Goal: Download file/media

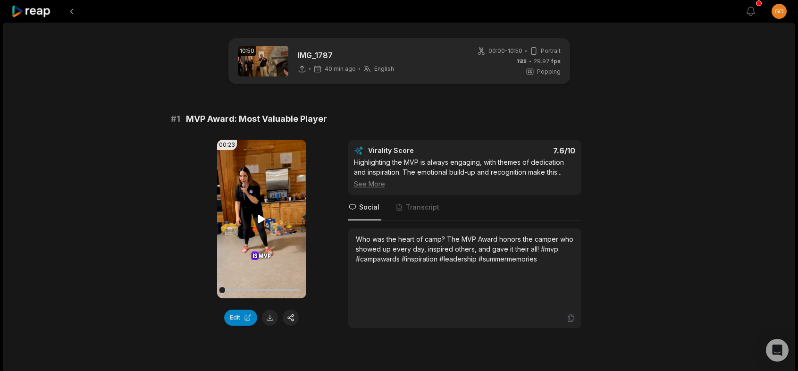
click at [264, 220] on icon at bounding box center [261, 219] width 7 height 8
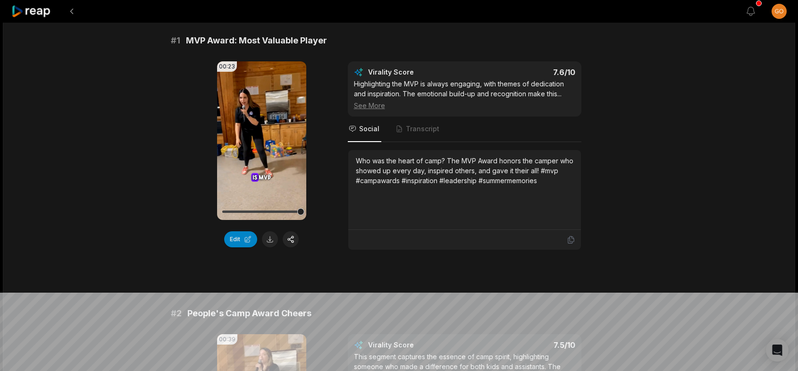
scroll to position [94, 0]
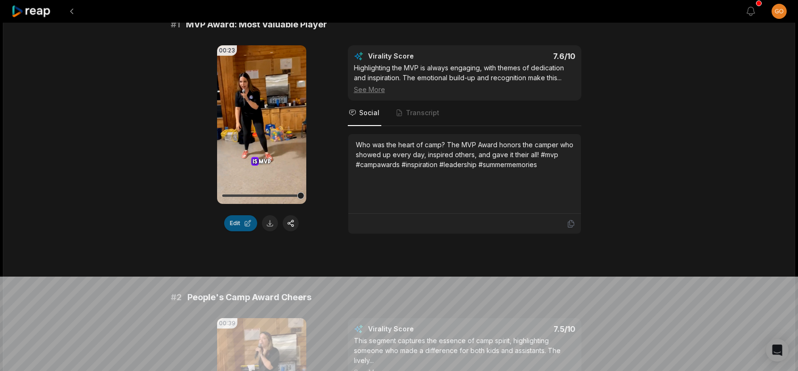
click at [245, 223] on button "Edit" at bounding box center [240, 223] width 33 height 16
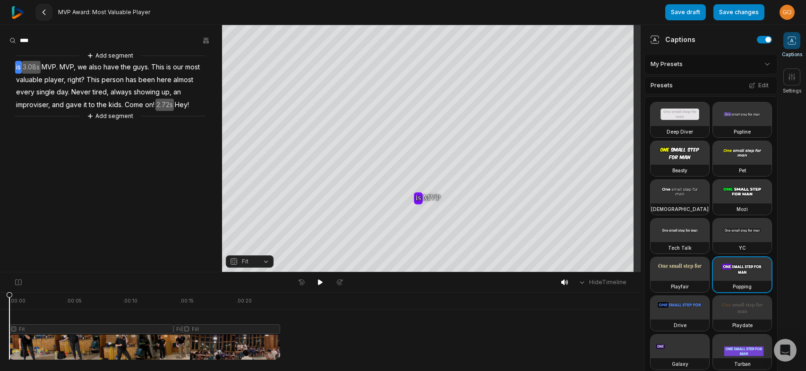
click at [49, 11] on button at bounding box center [43, 12] width 17 height 17
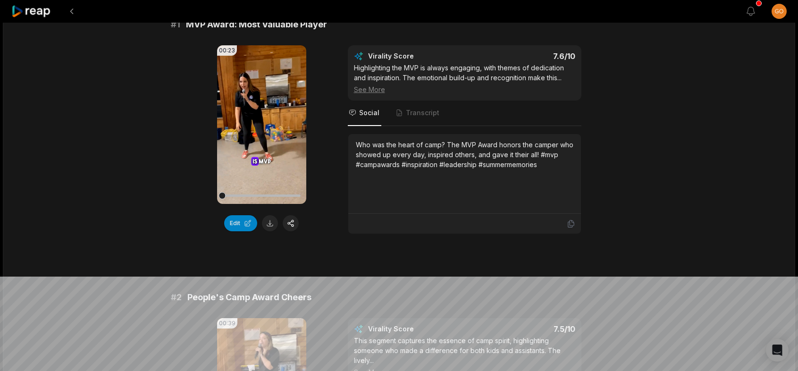
click at [270, 224] on button at bounding box center [270, 223] width 16 height 16
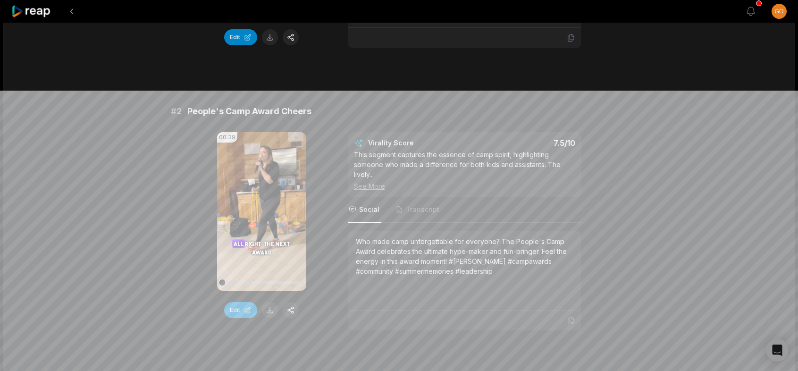
scroll to position [283, 0]
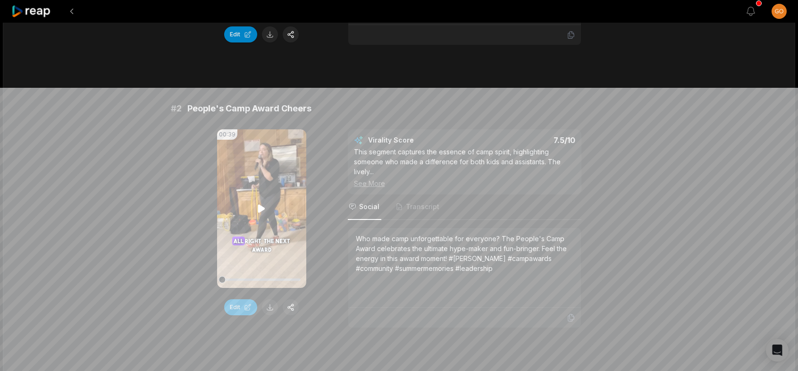
click at [258, 215] on video "Your browser does not support mp4 format." at bounding box center [261, 208] width 89 height 159
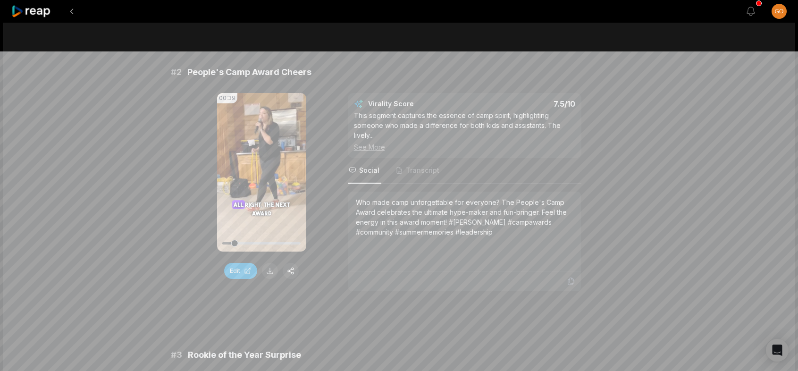
scroll to position [331, 0]
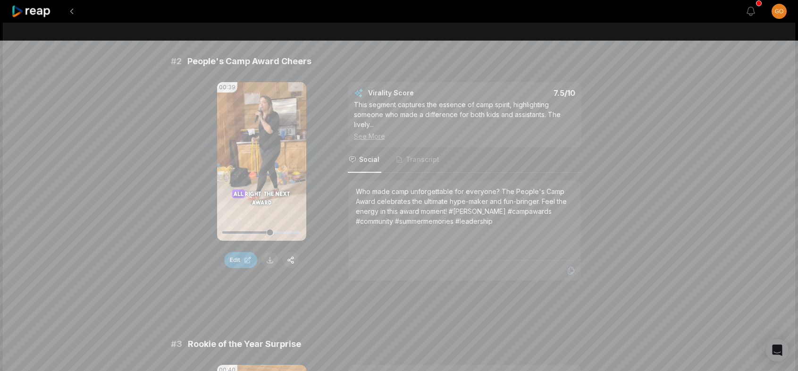
click at [241, 255] on button "Edit" at bounding box center [240, 260] width 33 height 16
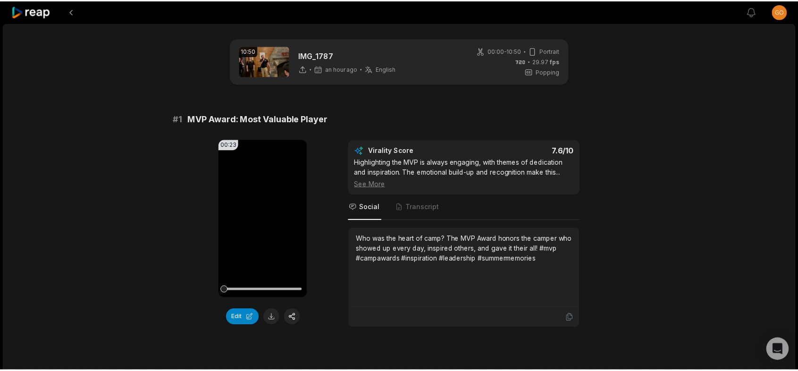
scroll to position [331, 0]
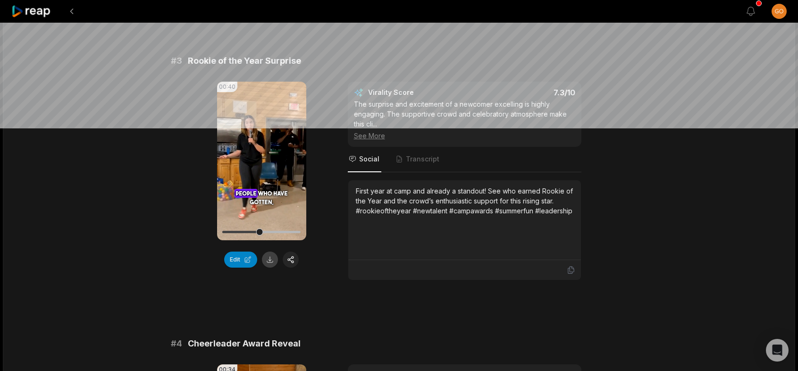
click at [270, 261] on button at bounding box center [270, 260] width 16 height 16
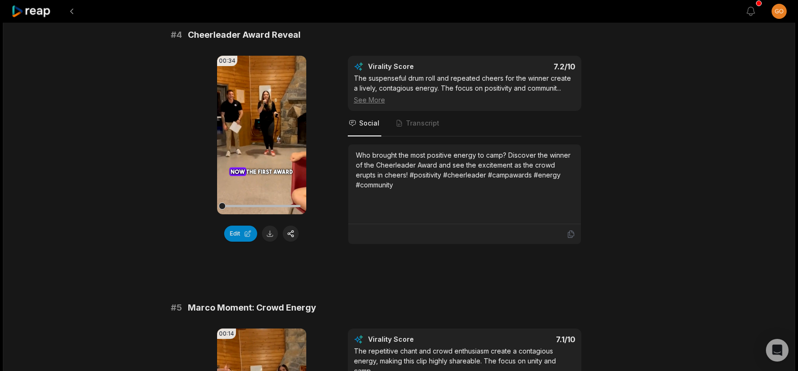
scroll to position [944, 0]
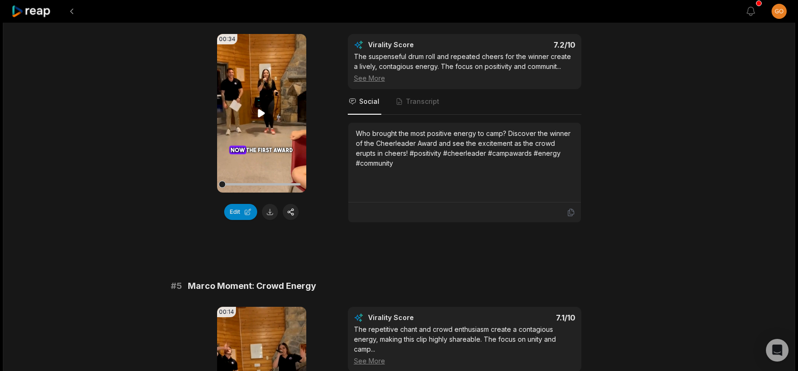
click at [260, 110] on icon at bounding box center [261, 113] width 11 height 11
click at [269, 213] on button at bounding box center [270, 212] width 16 height 16
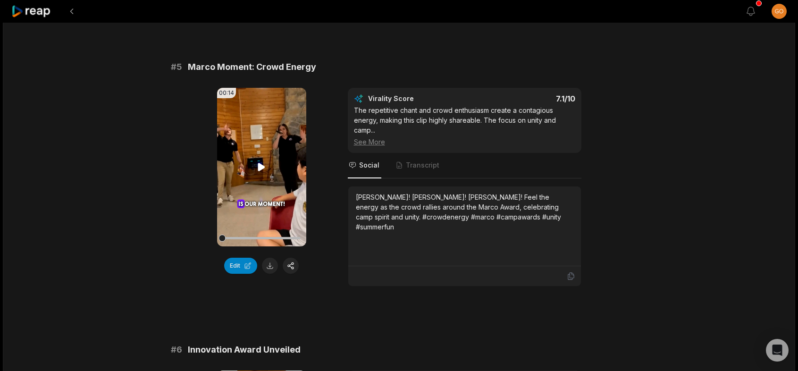
scroll to position [1180, 0]
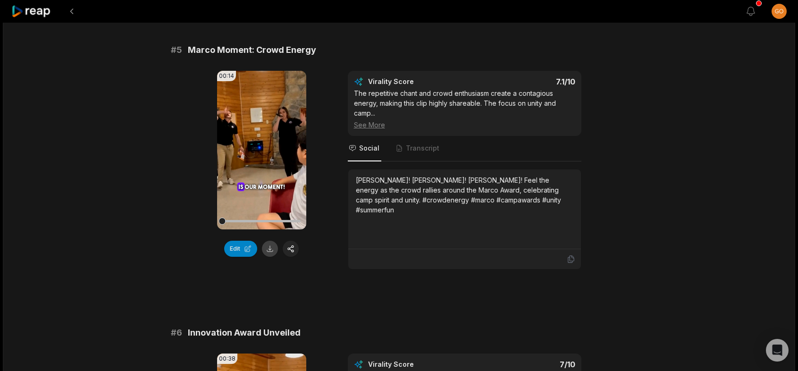
click at [269, 246] on button at bounding box center [270, 249] width 16 height 16
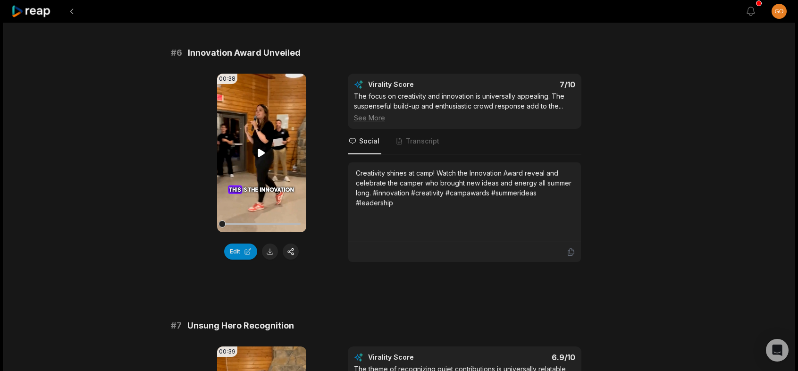
scroll to position [1464, 0]
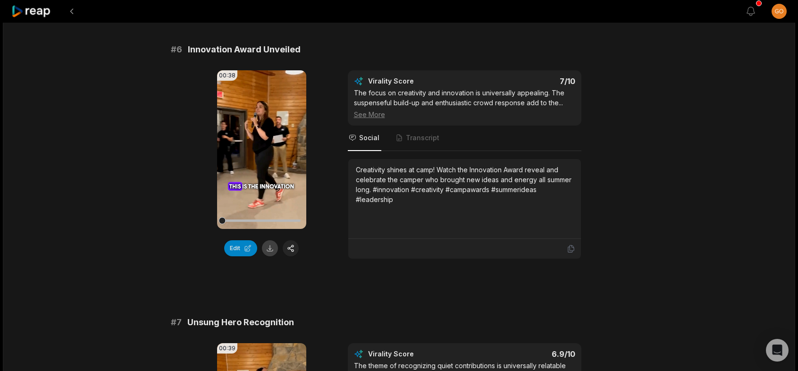
click at [266, 252] on button at bounding box center [270, 248] width 16 height 16
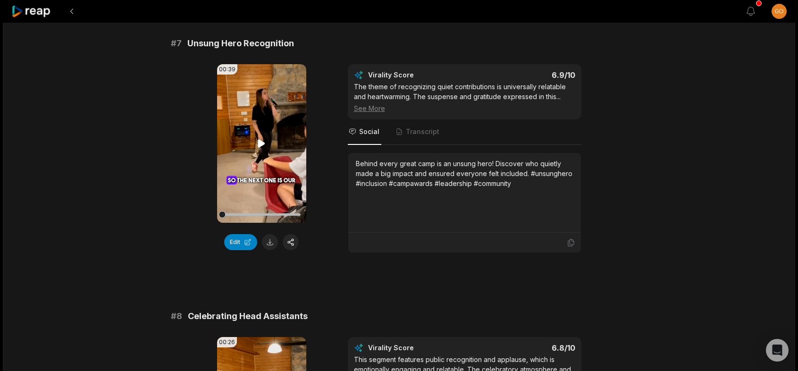
scroll to position [1747, 0]
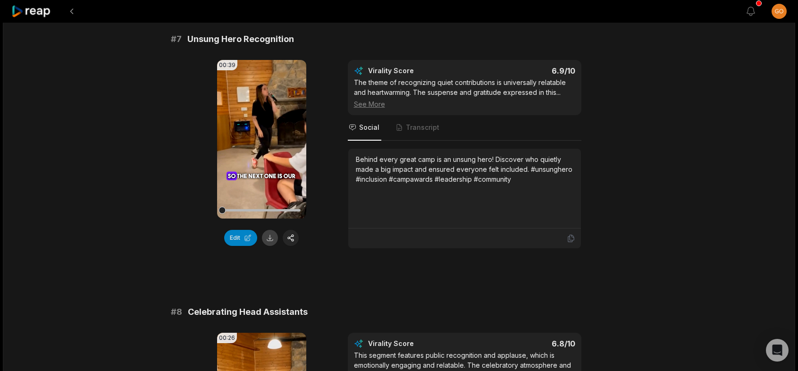
click at [274, 238] on button at bounding box center [270, 238] width 16 height 16
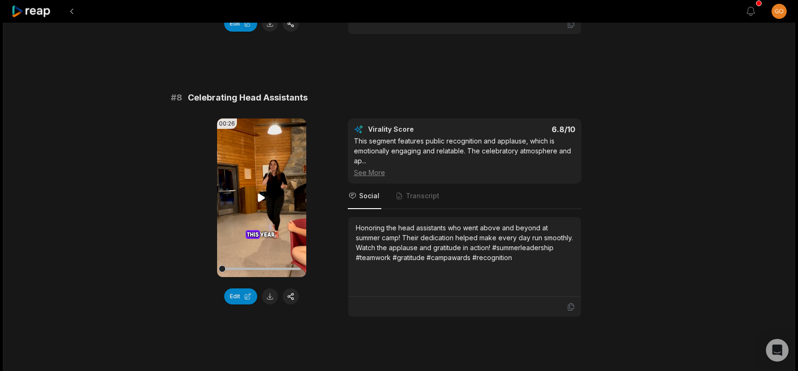
scroll to position [2030, 0]
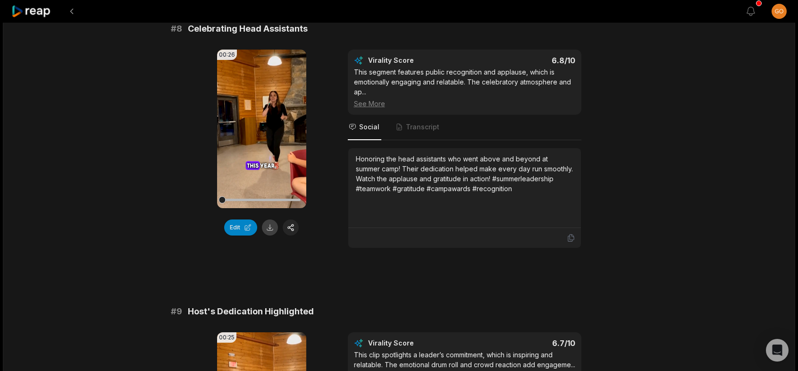
click at [270, 227] on button at bounding box center [270, 228] width 16 height 16
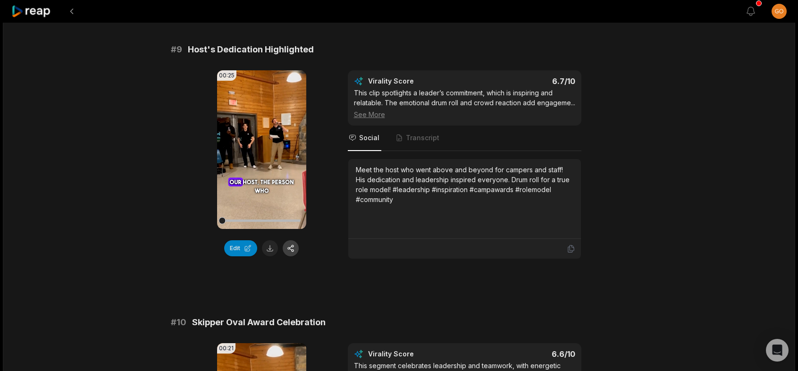
scroll to position [2314, 0]
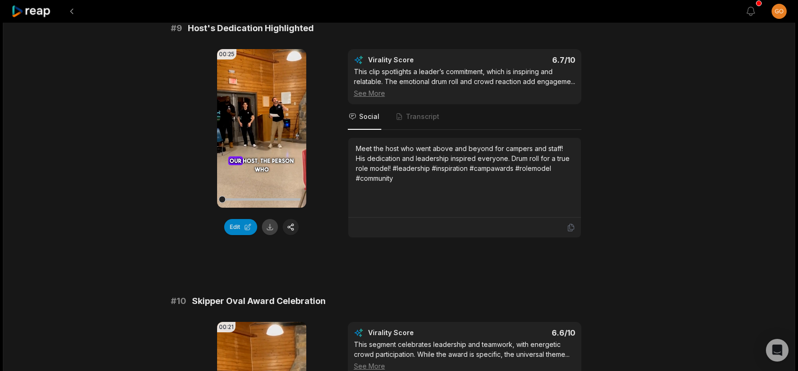
click at [269, 233] on button at bounding box center [270, 227] width 16 height 16
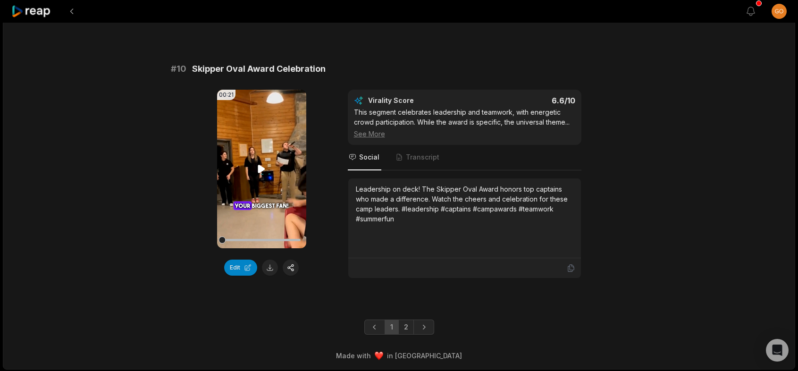
scroll to position [2547, 0]
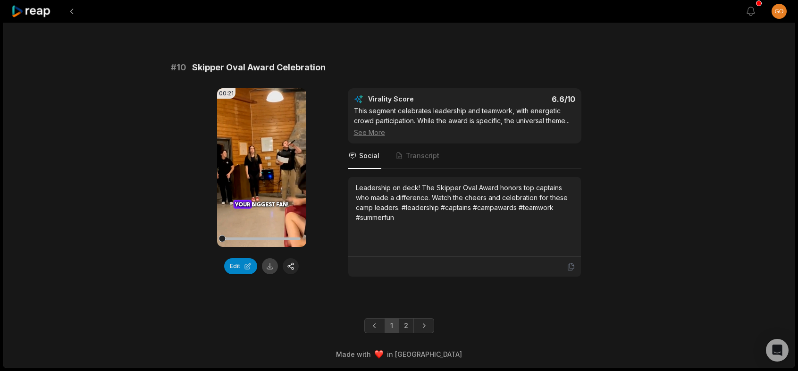
click at [267, 265] on button at bounding box center [270, 266] width 16 height 16
click at [419, 321] on link "Next page" at bounding box center [424, 325] width 21 height 15
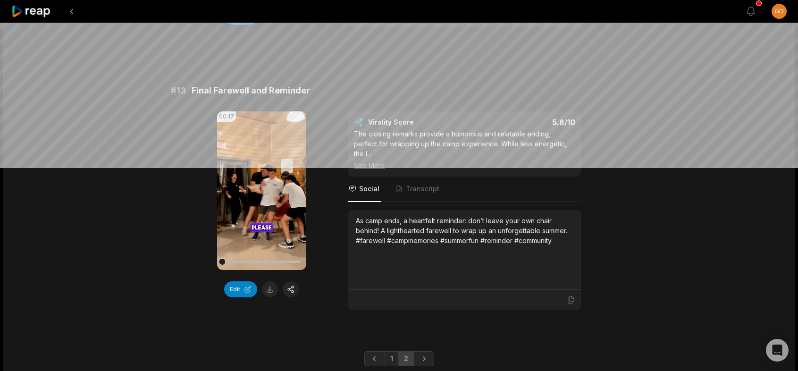
scroll to position [597, 0]
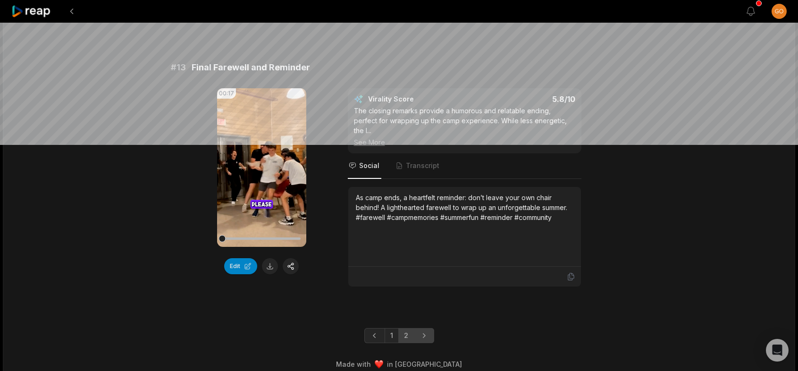
click at [426, 331] on icon "Next page" at bounding box center [423, 335] width 9 height 9
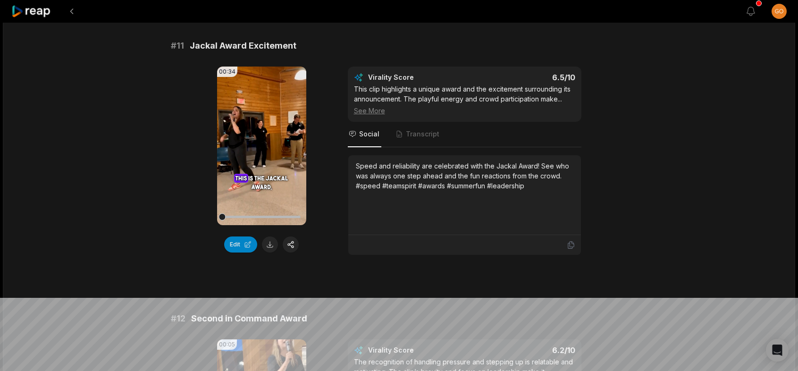
scroll to position [0, 0]
